Goal: Transaction & Acquisition: Purchase product/service

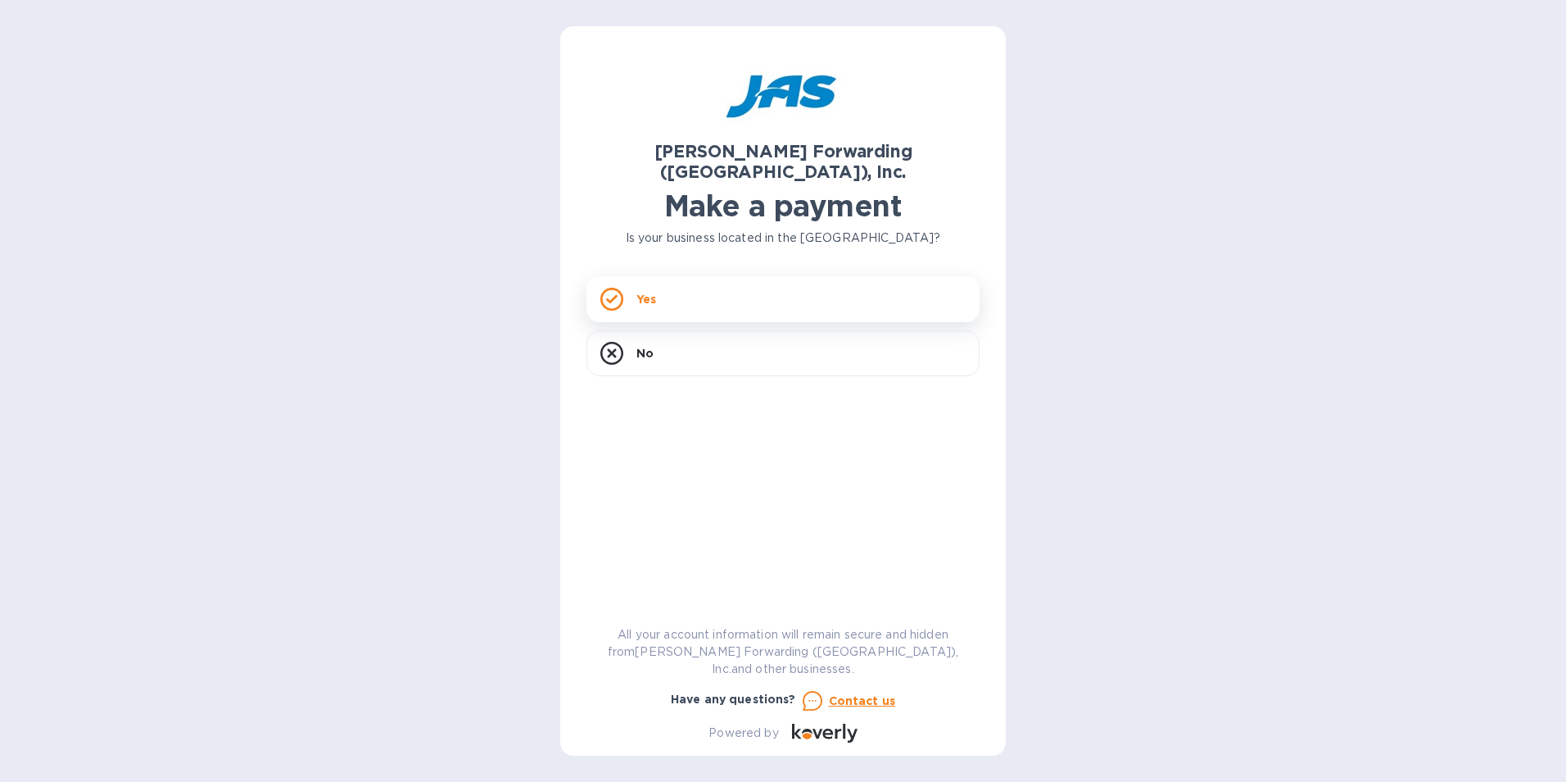
click at [632, 276] on div "Yes" at bounding box center [783, 299] width 393 height 46
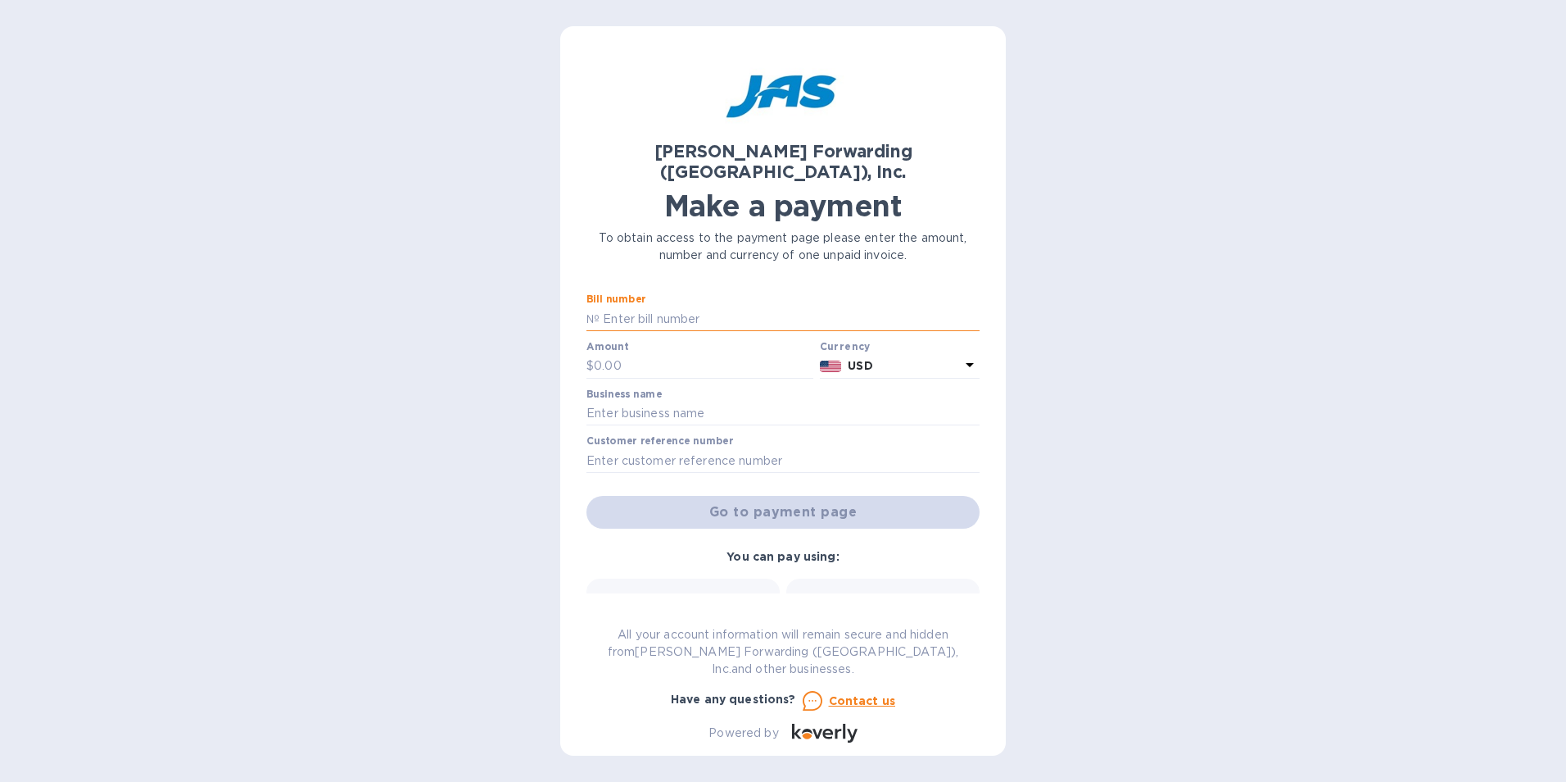
click at [653, 306] on input "text" at bounding box center [790, 318] width 380 height 25
type input "s"
type input "SEA503372876"
type input "24,810.87"
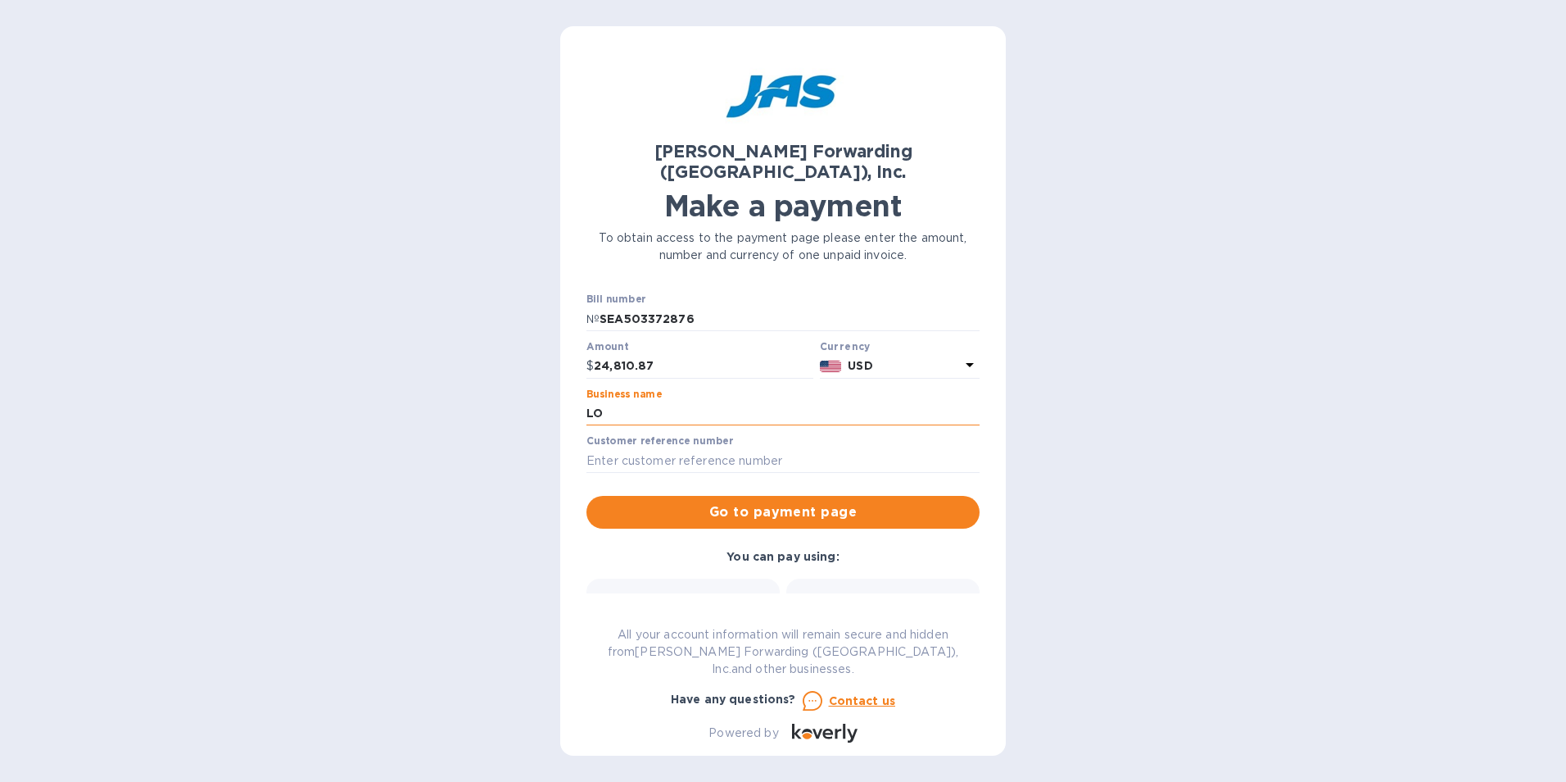
type input "Loron LLC"
type input "LORONKLS"
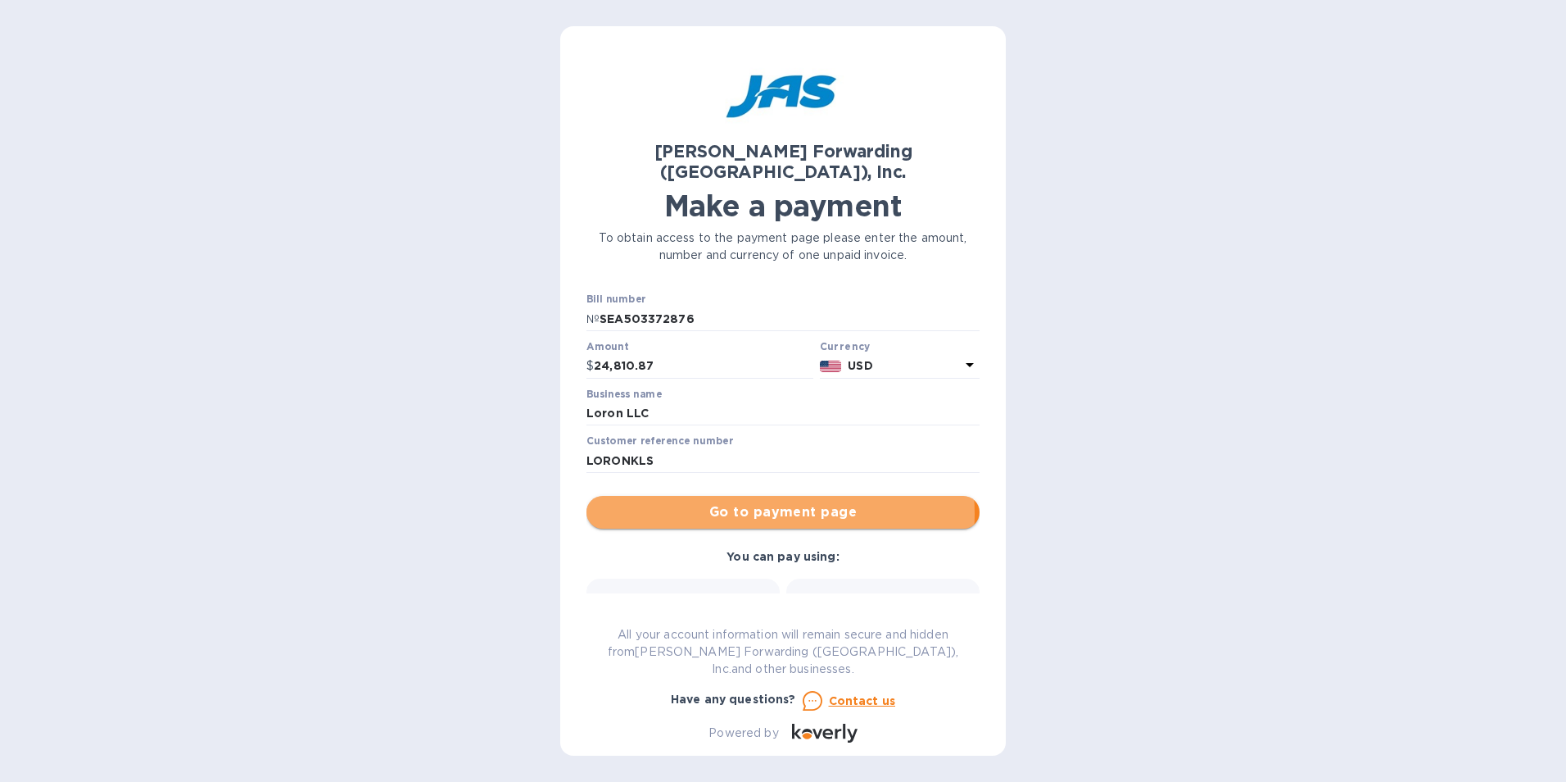
click at [745, 502] on span "Go to payment page" at bounding box center [783, 512] width 367 height 20
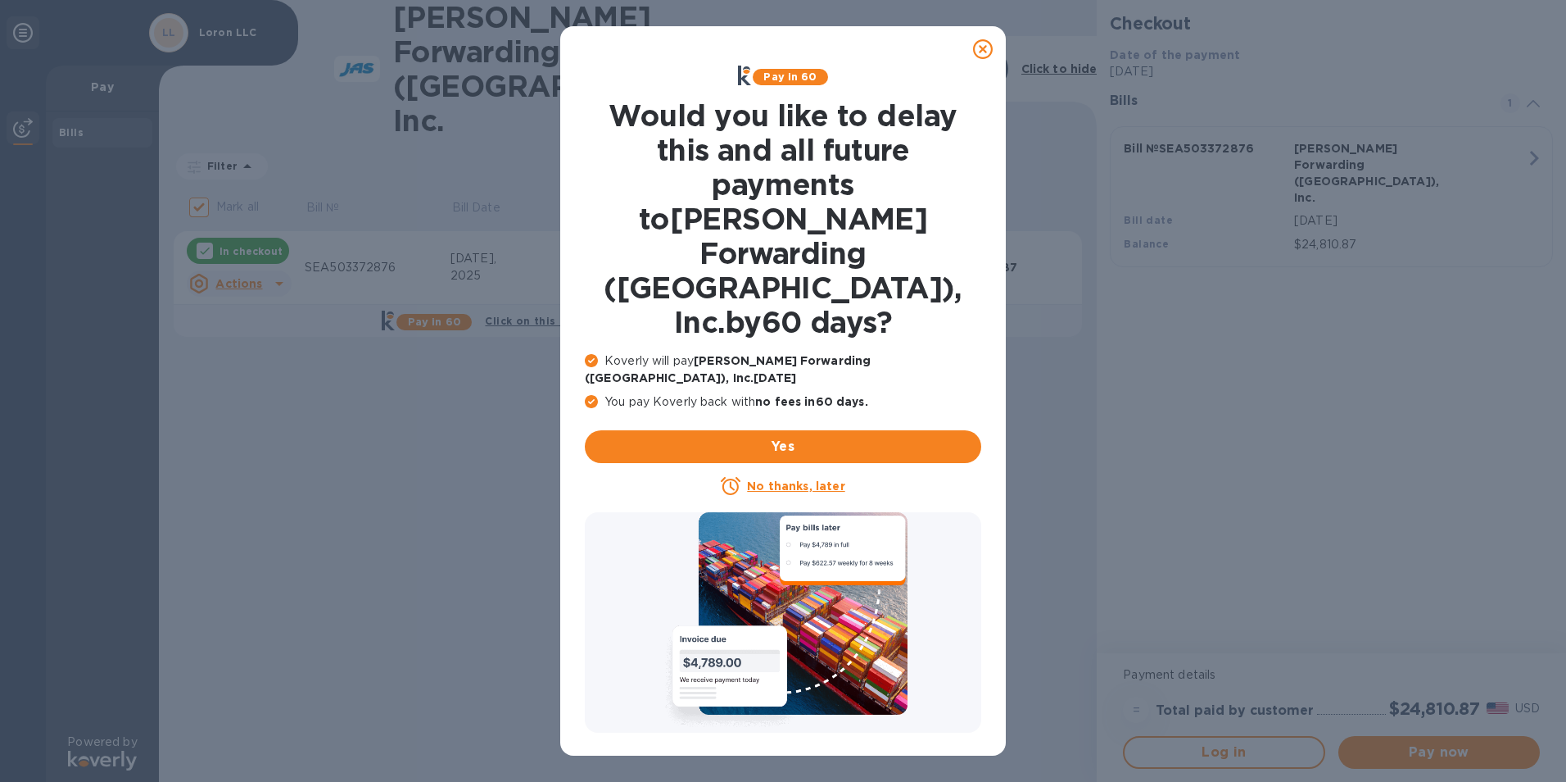
click at [784, 479] on u "No thanks, later" at bounding box center [795, 485] width 97 height 13
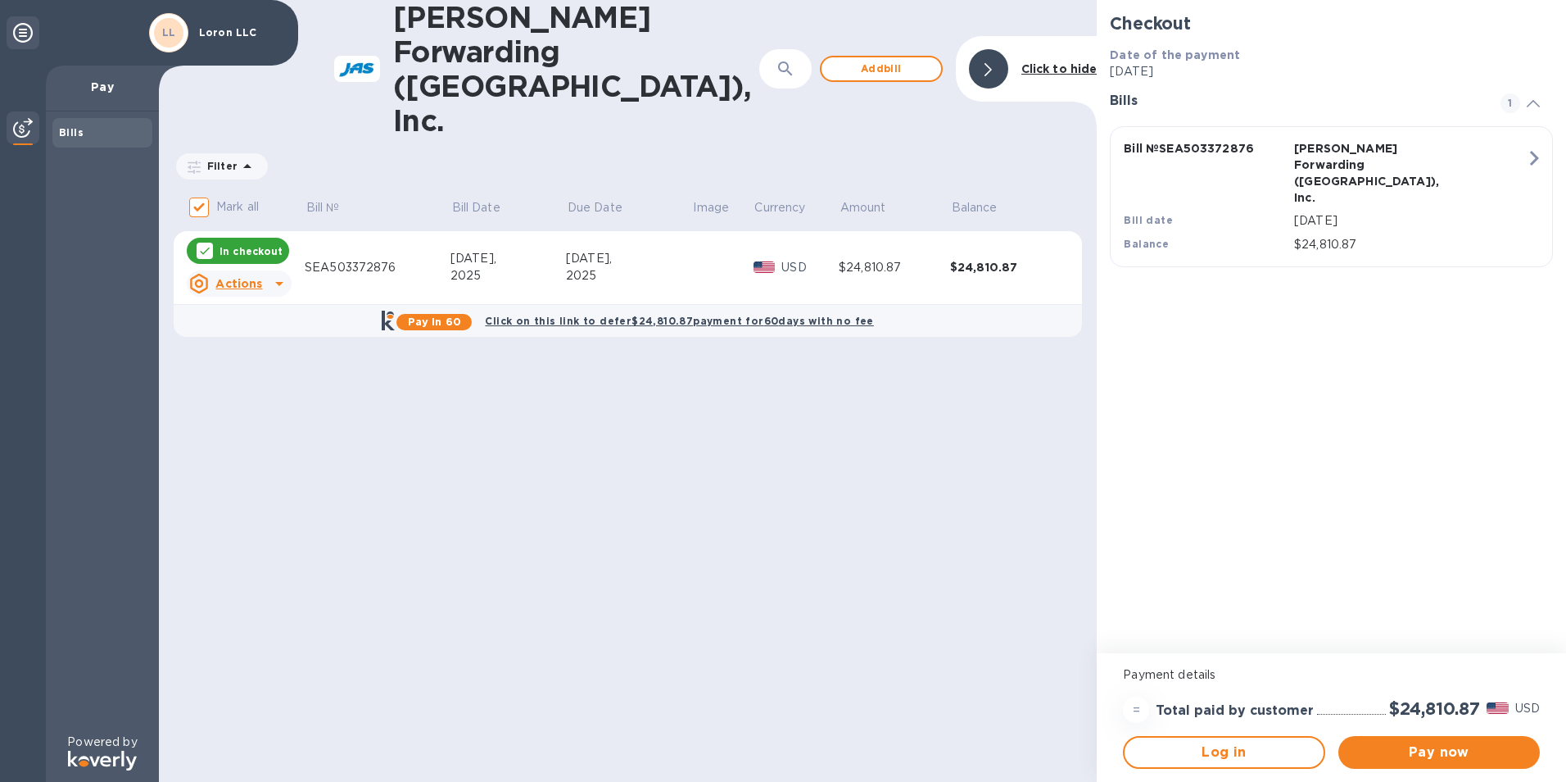
click at [249, 277] on u "Actions" at bounding box center [238, 283] width 47 height 13
click at [249, 214] on div at bounding box center [783, 391] width 1566 height 782
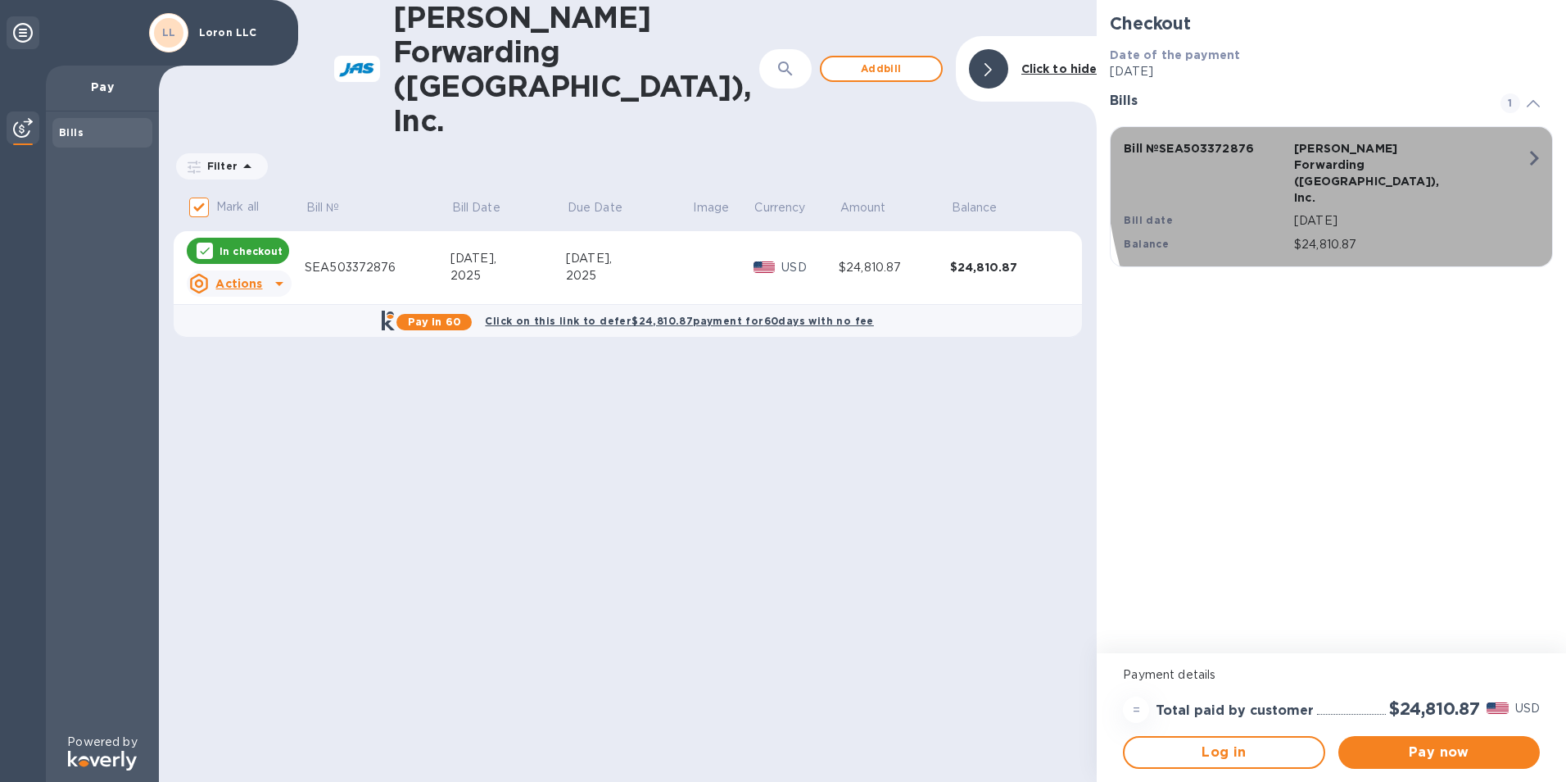
click at [1535, 153] on icon "button" at bounding box center [1534, 157] width 29 height 29
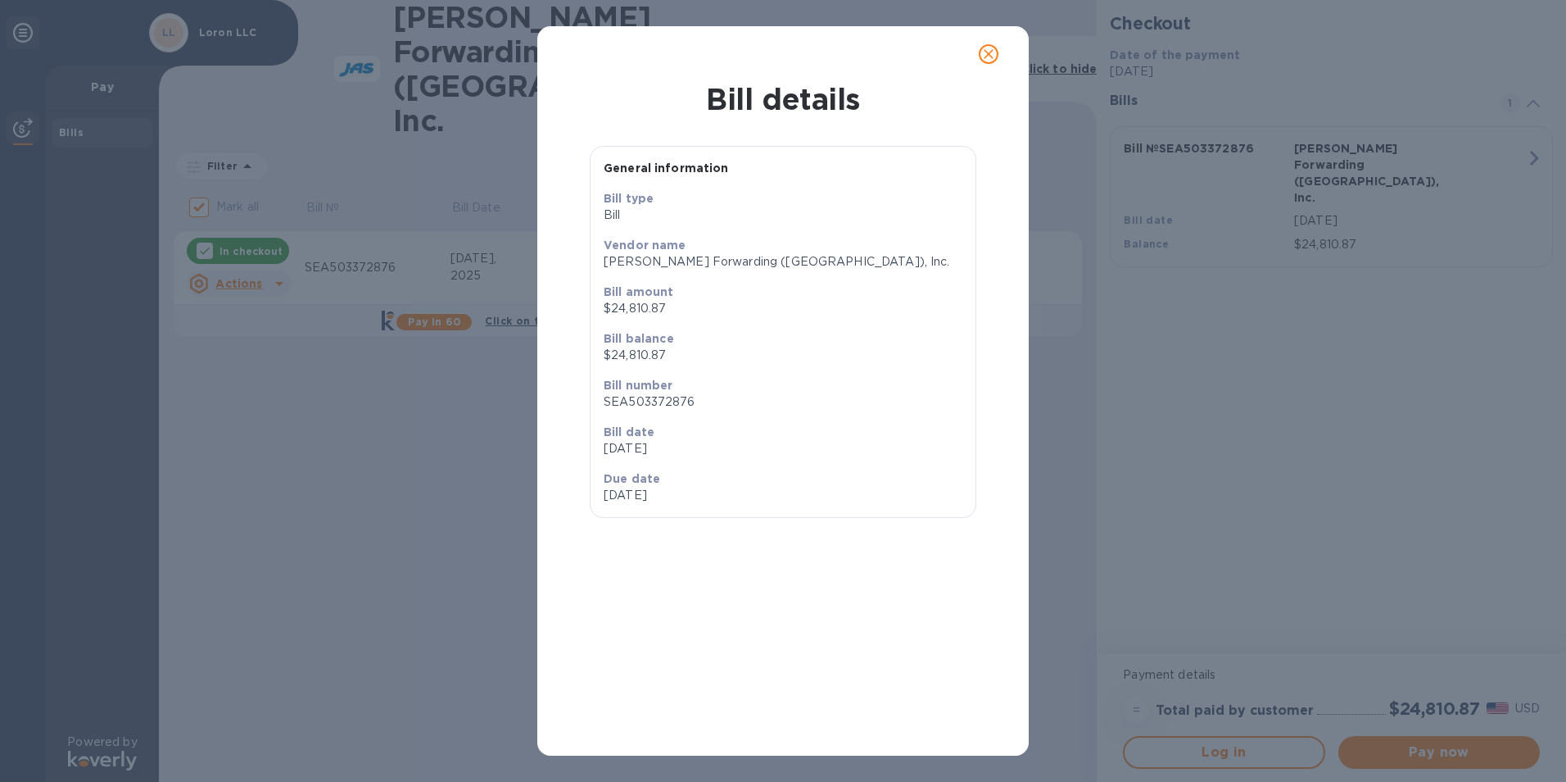
click at [994, 54] on icon "close" at bounding box center [989, 54] width 16 height 16
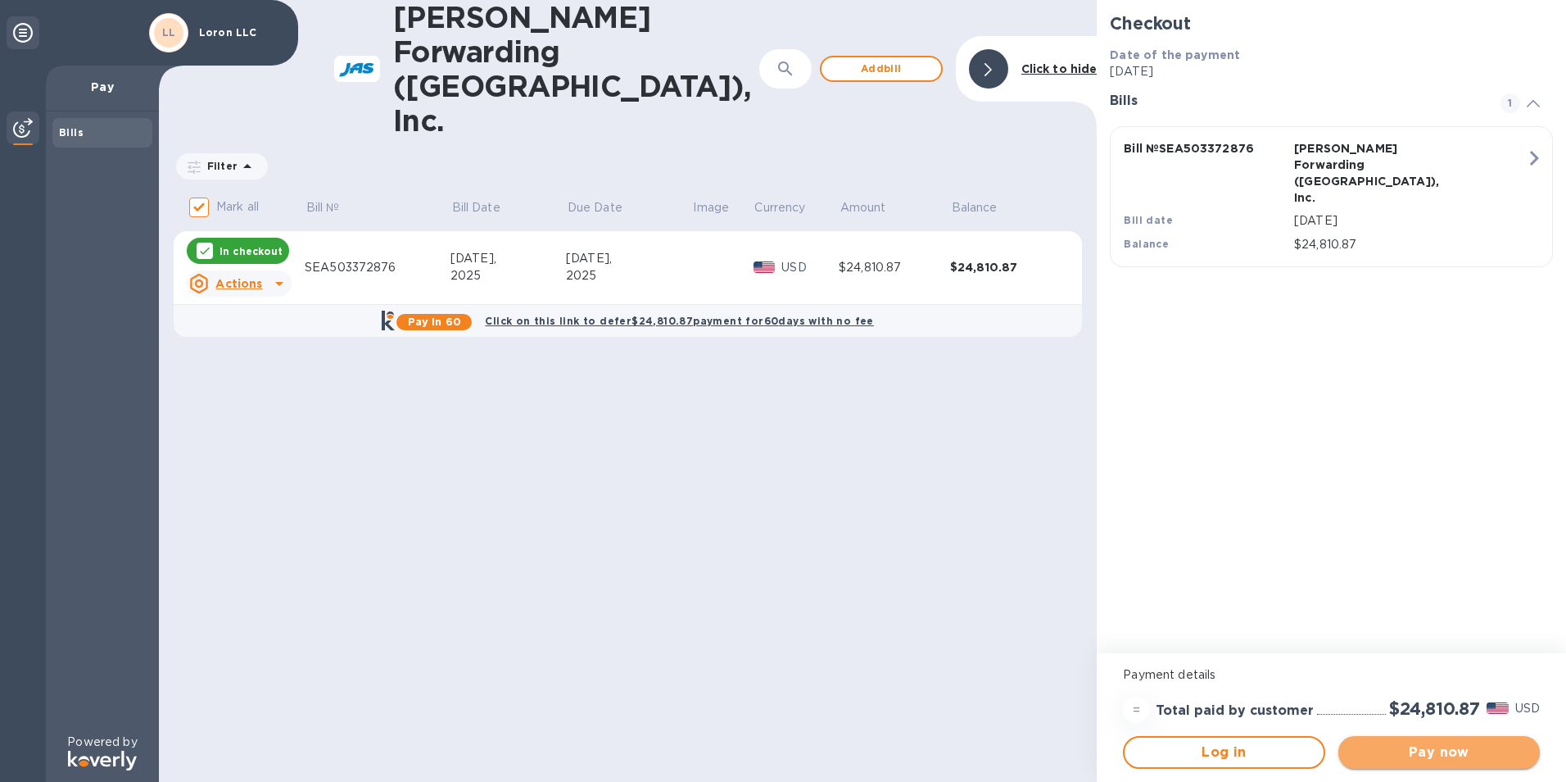
click at [1447, 758] on span "Pay now" at bounding box center [1439, 752] width 175 height 20
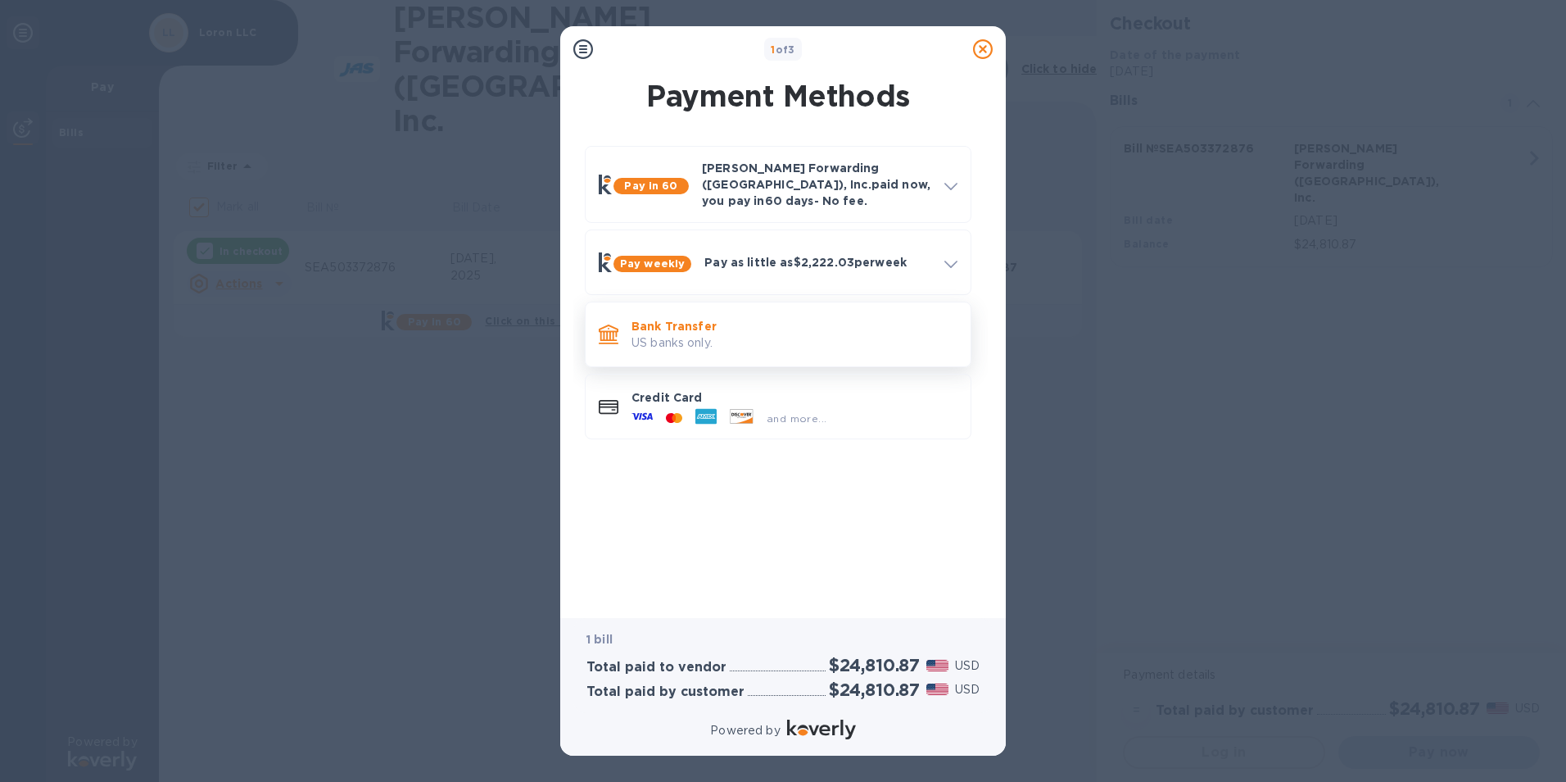
click at [660, 318] on p "Bank Transfer" at bounding box center [795, 326] width 326 height 16
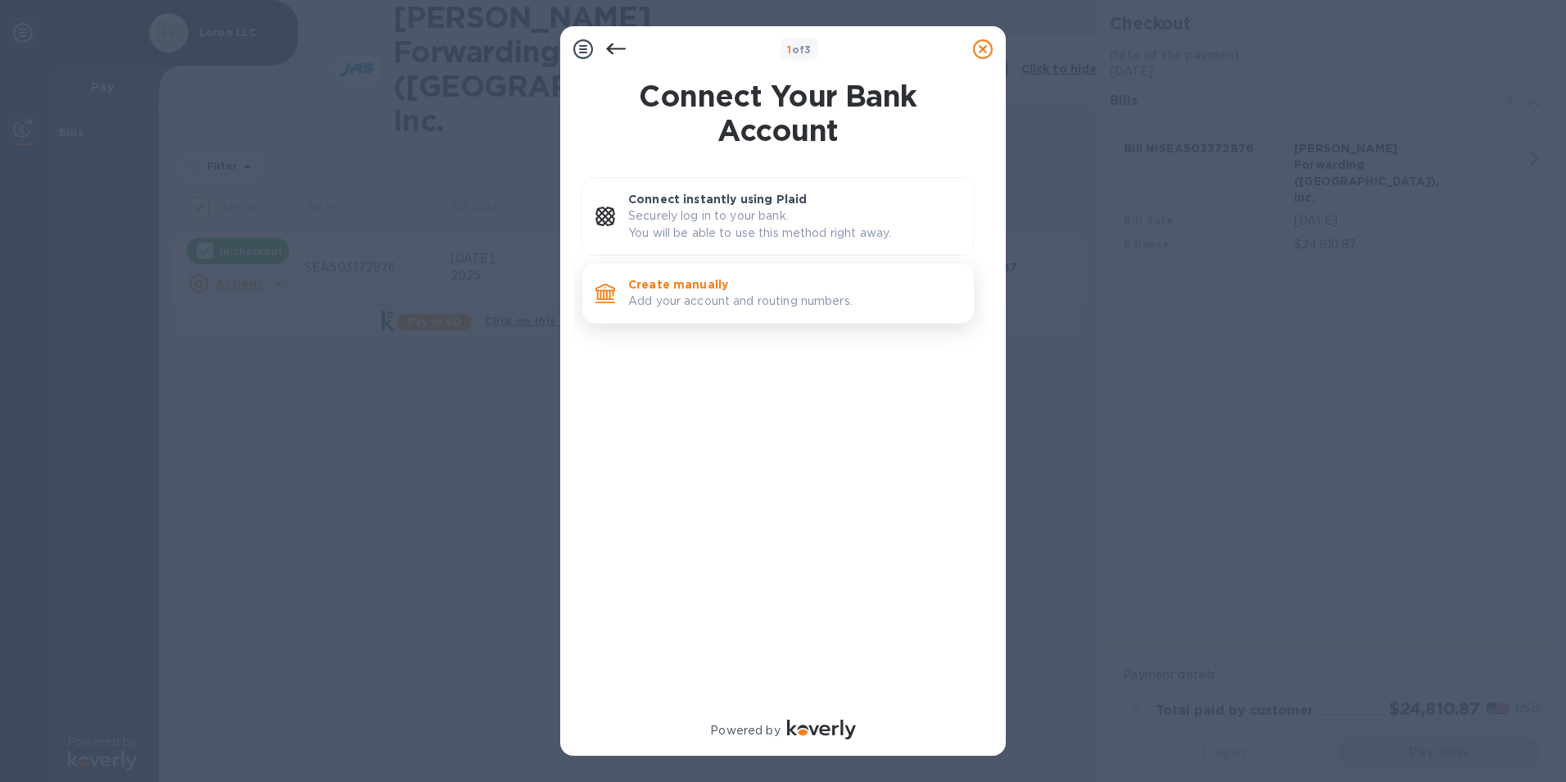
click at [682, 288] on p "Create manually" at bounding box center [794, 284] width 333 height 16
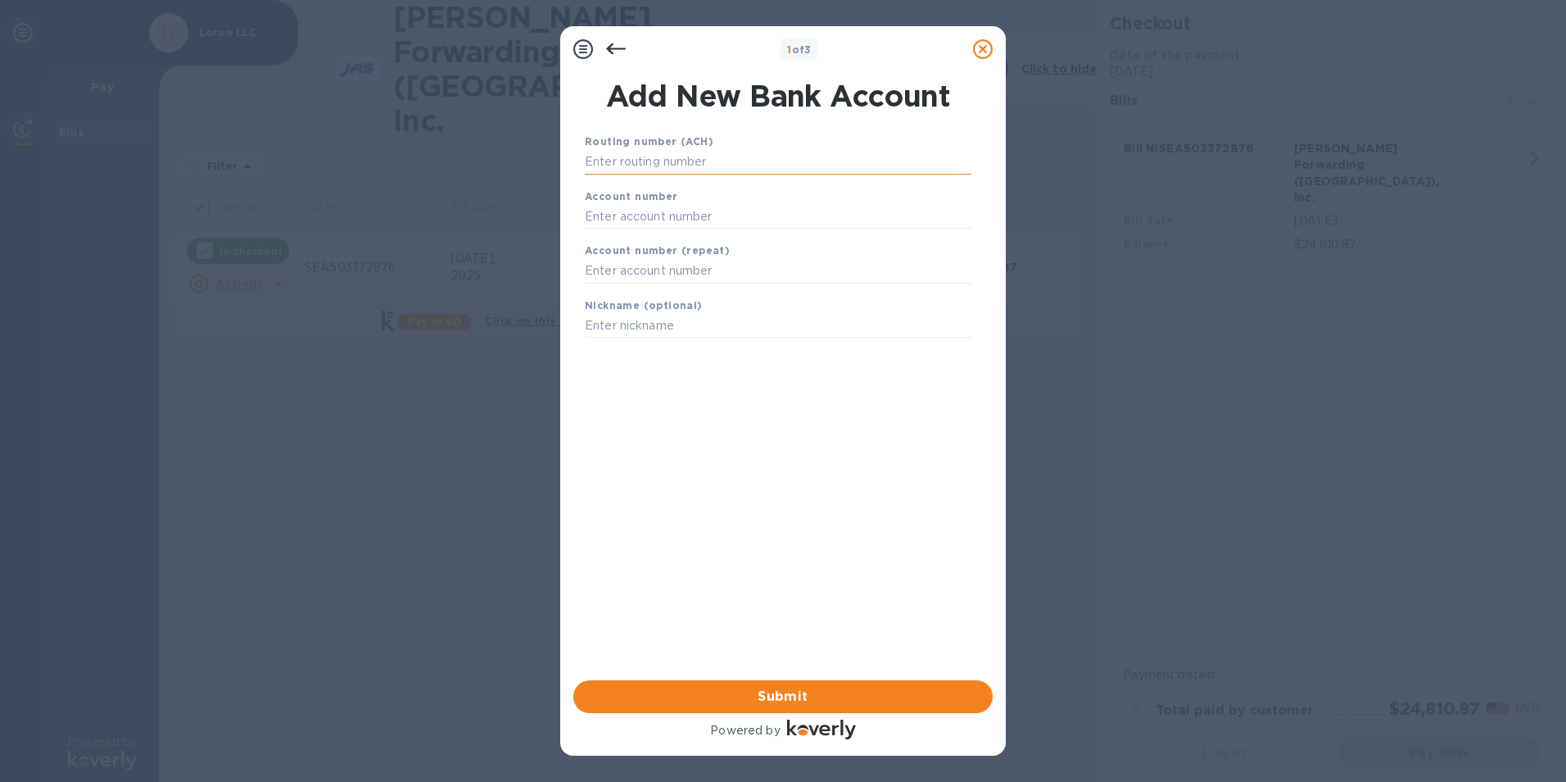
click at [654, 158] on input "text" at bounding box center [778, 162] width 387 height 25
type input "323070380"
type input "485010419675"
type input "BOFA"
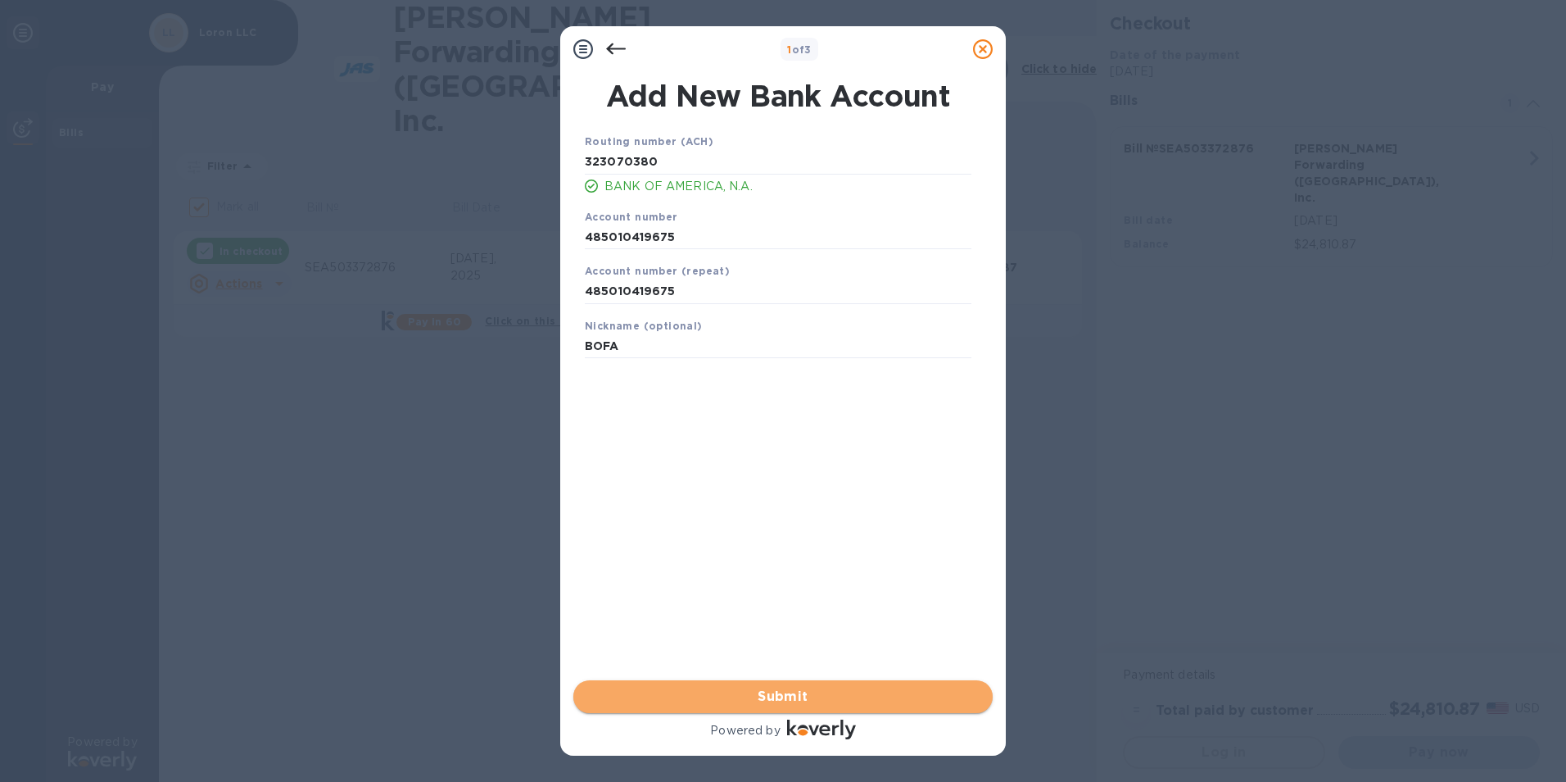
click at [768, 698] on span "Submit" at bounding box center [783, 697] width 393 height 20
click at [768, 698] on div "Submit" at bounding box center [783, 696] width 433 height 46
